Goal: Find specific page/section: Find specific page/section

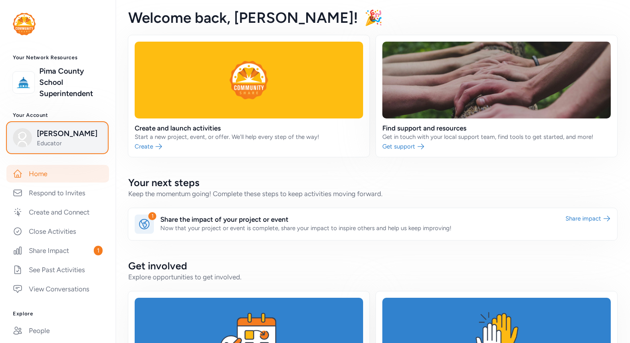
click at [57, 138] on span "Jilian Mackenzie" at bounding box center [69, 133] width 65 height 11
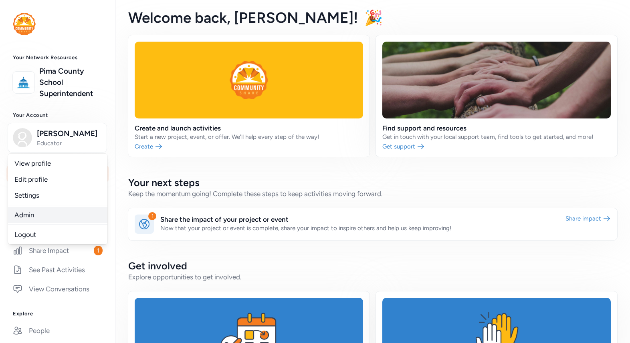
click at [38, 219] on link "Admin" at bounding box center [57, 215] width 99 height 16
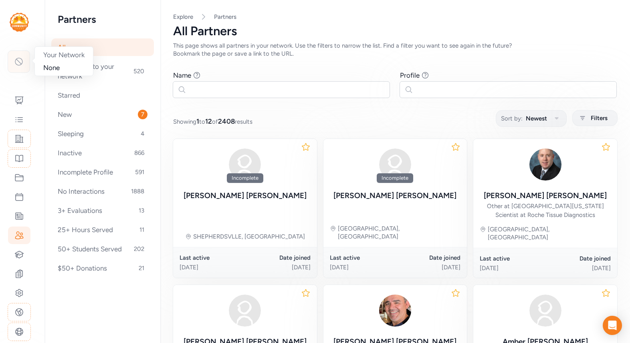
click at [21, 61] on icon at bounding box center [19, 62] width 10 height 10
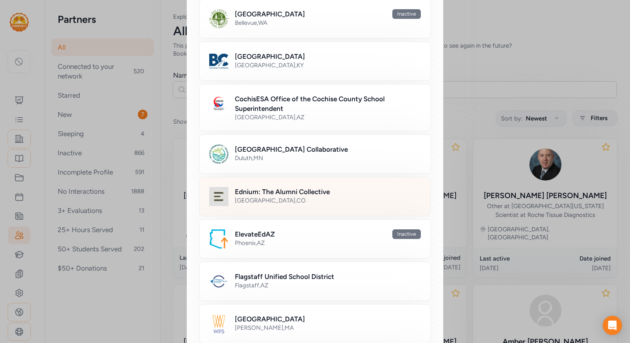
scroll to position [110, 0]
